Goal: Information Seeking & Learning: Learn about a topic

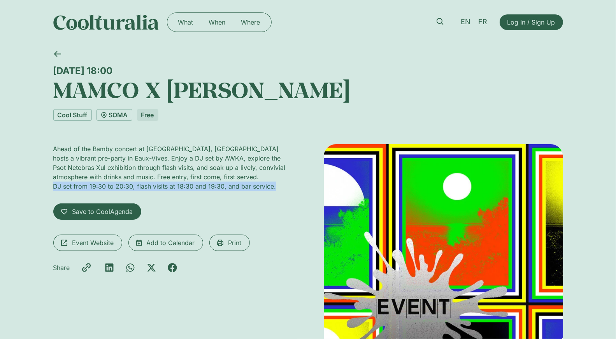
drag, startPoint x: 276, startPoint y: 188, endPoint x: 44, endPoint y: 185, distance: 232.1
click at [44, 185] on div "Friday 22 August, 18:00 MAMCO X Scène Ella Fitzgerald Cool Stuff SOMA Free Ahea…" at bounding box center [308, 272] width 616 height 457
copy div "DJ set from 19:30 to 20:30, flash visits at 18:30 and 19:30, and bar service."
drag, startPoint x: 172, startPoint y: 74, endPoint x: 50, endPoint y: 64, distance: 122.3
click at [53, 64] on div "Friday 22 August, 18:00 MAMCO X Scène Ella Fitzgerald" at bounding box center [308, 73] width 510 height 58
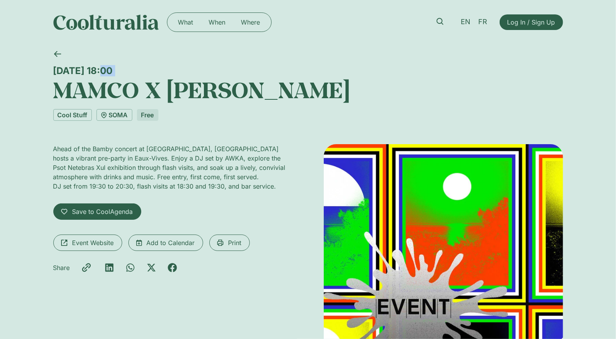
copy div "Friday 22 August, 18:00"
drag, startPoint x: 206, startPoint y: 158, endPoint x: 261, endPoint y: 159, distance: 54.5
click at [261, 159] on div "Ahead of the Bamby concert at Parc La Grange, Soma hosts a vibrant pre-party in…" at bounding box center [172, 162] width 239 height 37
copy div "Psot Netebras Xul"
drag, startPoint x: 291, startPoint y: 159, endPoint x: 207, endPoint y: 159, distance: 84.1
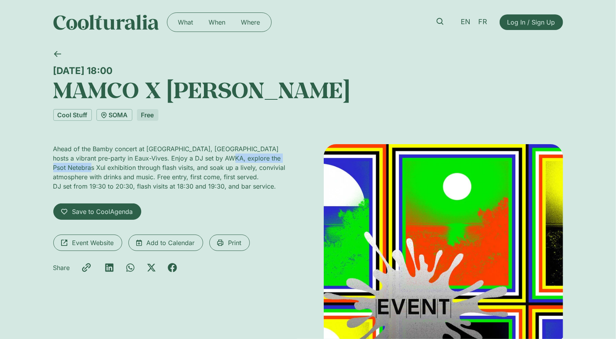
click at [207, 159] on div "Ahead of the Bamby concert at Parc La Grange, Soma hosts a vibrant pre-party in…" at bounding box center [172, 162] width 239 height 37
copy div "Psot Netebras Xul exhibition"
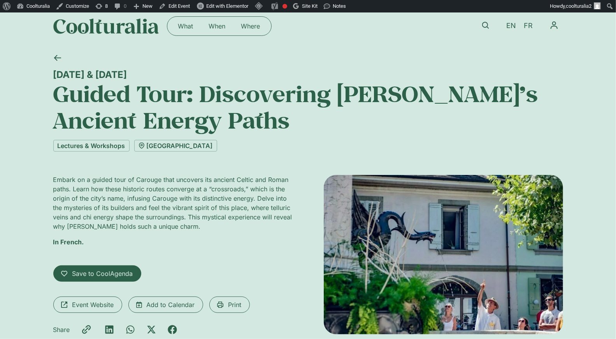
scroll to position [9, 0]
click at [56, 54] on icon at bounding box center [57, 57] width 7 height 7
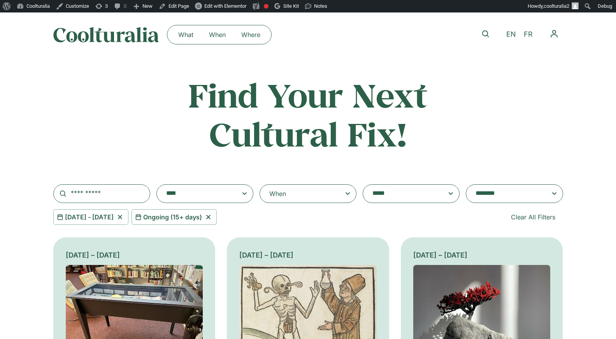
select select "*********"
click at [326, 196] on div "When" at bounding box center [308, 193] width 97 height 19
click at [0, 0] on input "**********" at bounding box center [0, 0] width 0 height 0
click at [213, 216] on icon at bounding box center [209, 216] width 10 height 9
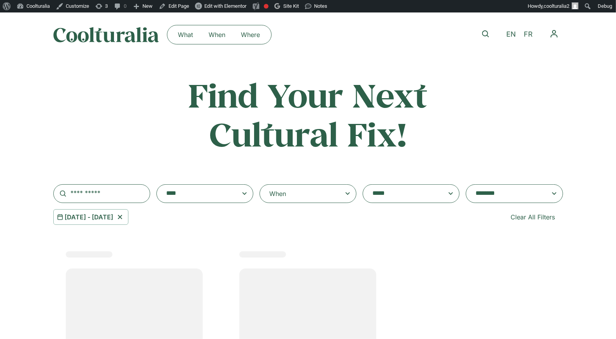
click at [125, 217] on icon at bounding box center [120, 216] width 10 height 9
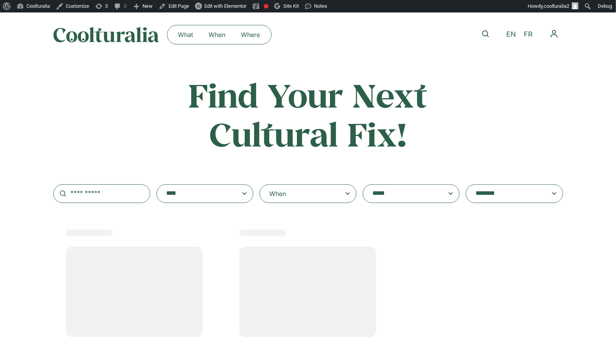
click at [308, 198] on div "When" at bounding box center [308, 193] width 97 height 19
click at [0, 0] on input "When" at bounding box center [0, 0] width 0 height 0
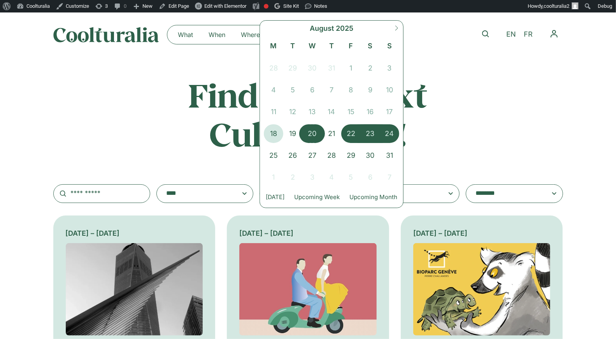
click at [317, 136] on span "20" at bounding box center [312, 133] width 19 height 19
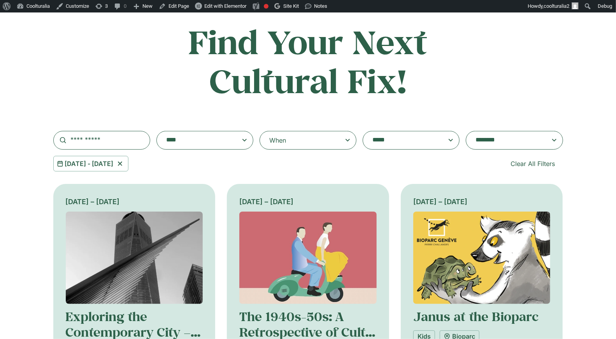
scroll to position [118, 0]
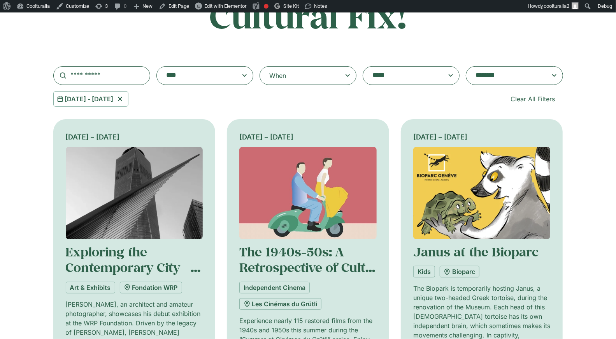
click at [345, 71] on icon at bounding box center [348, 75] width 10 height 9
click at [0, 0] on input "**********" at bounding box center [0, 0] width 0 height 0
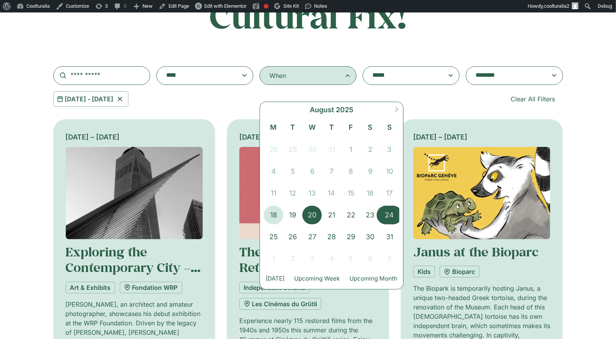
click at [387, 216] on span "24" at bounding box center [389, 215] width 19 height 19
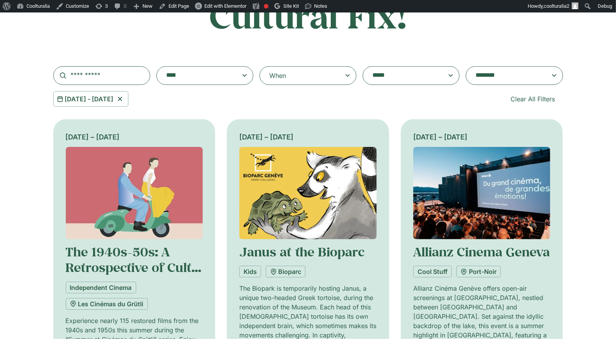
click at [497, 80] on textarea "**********" at bounding box center [507, 75] width 62 height 11
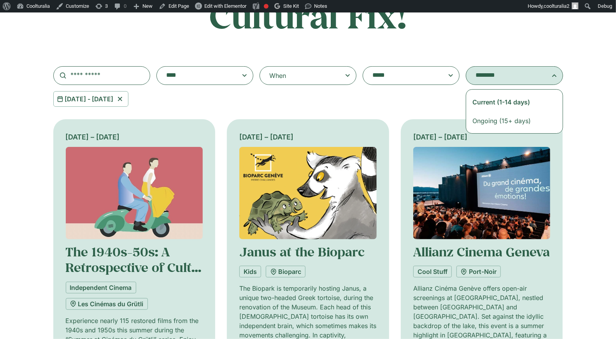
select select "**********"
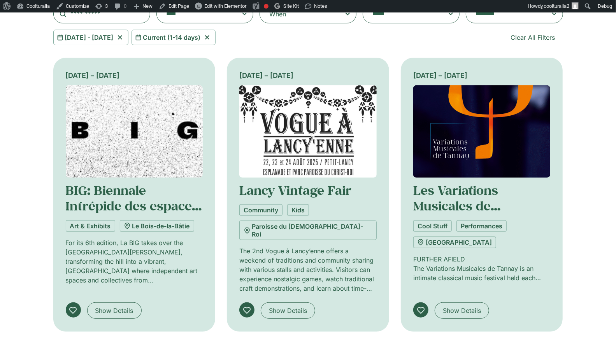
scroll to position [181, 0]
